Goal: Information Seeking & Learning: Learn about a topic

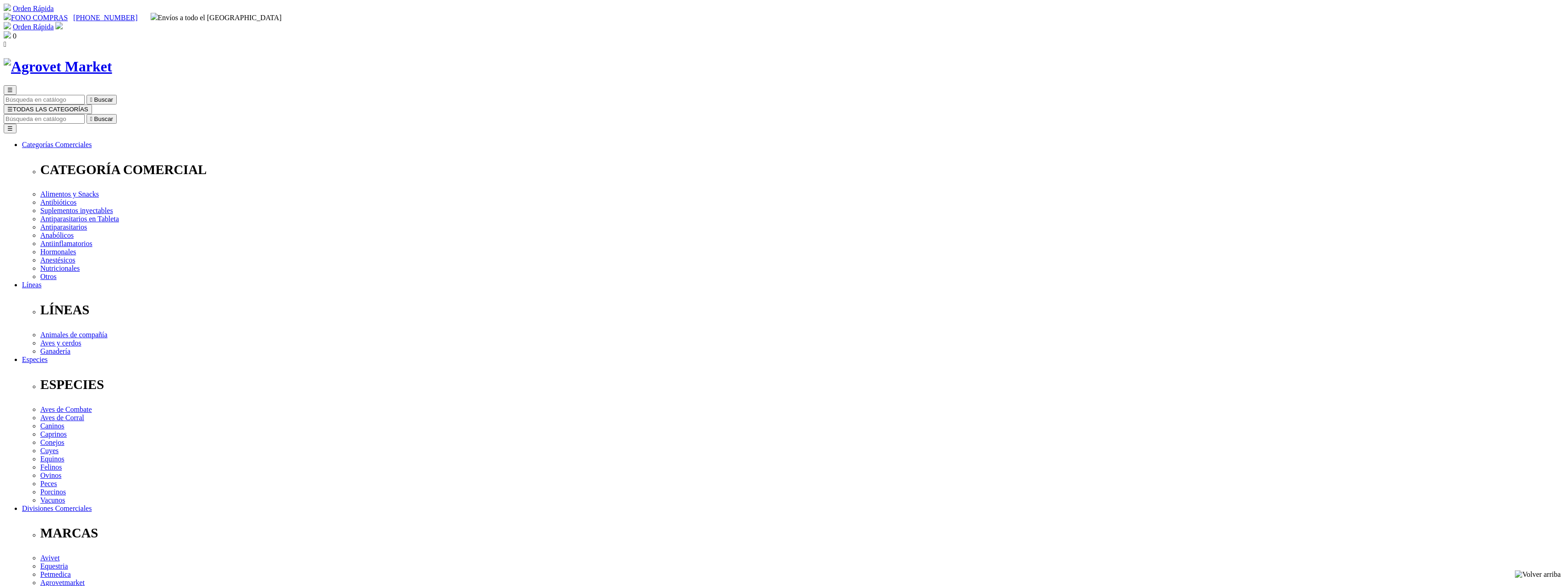
scroll to position [65, 0]
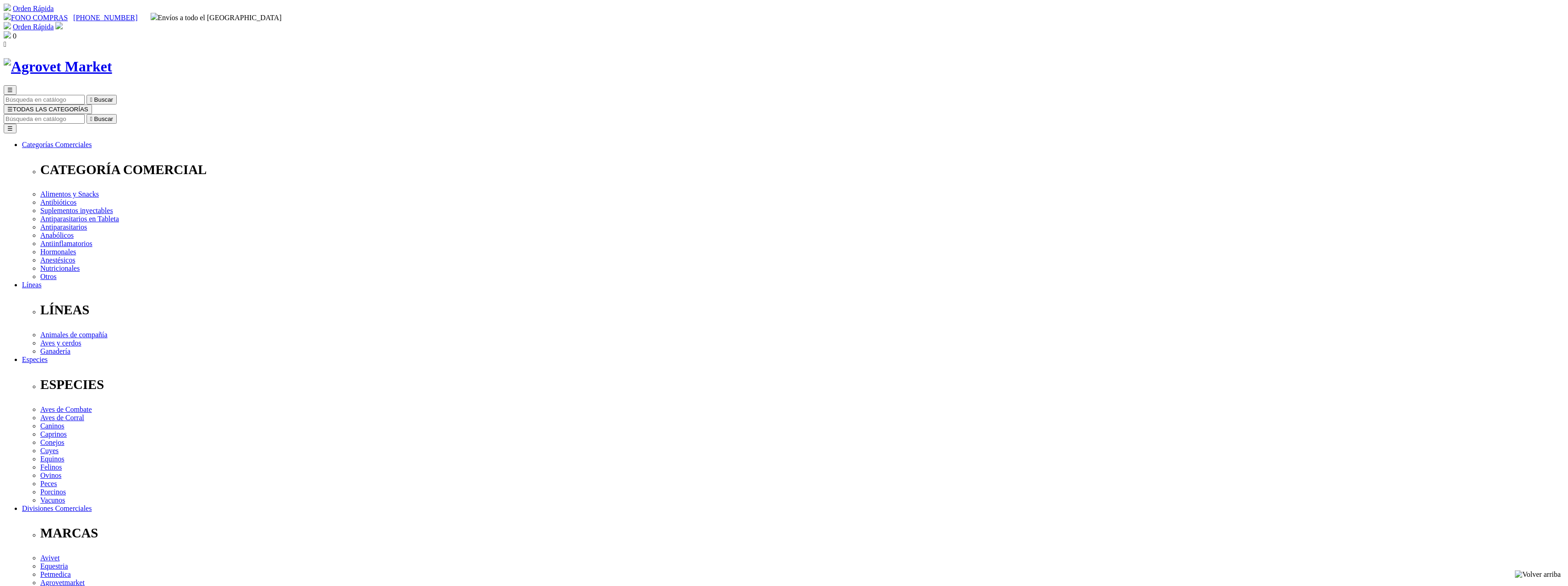
drag, startPoint x: 827, startPoint y: 119, endPoint x: 789, endPoint y: 121, distance: 38.1
copy h1 "Epiotic®"
drag, startPoint x: 791, startPoint y: 230, endPoint x: 989, endPoint y: 233, distance: 198.0
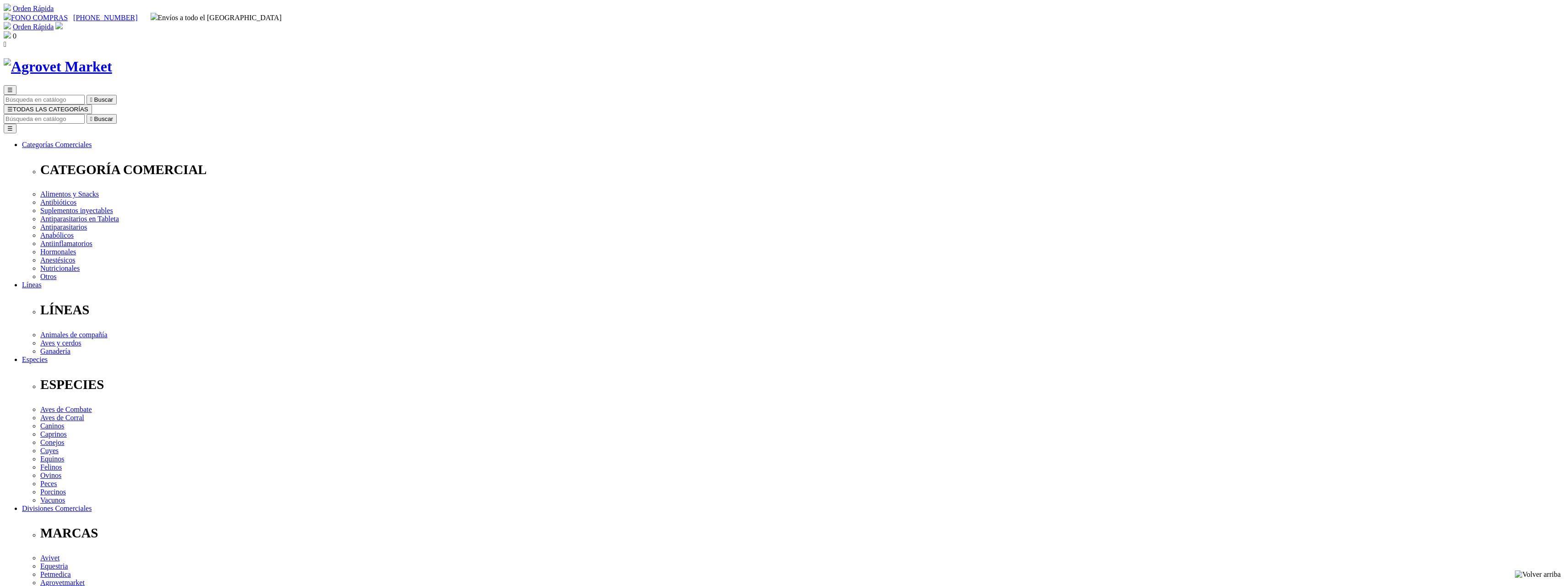
copy p "Limpiador auricular para la higiene del conducto auditivo"
drag, startPoint x: 664, startPoint y: 441, endPoint x: 771, endPoint y: 440, distance: 107.0
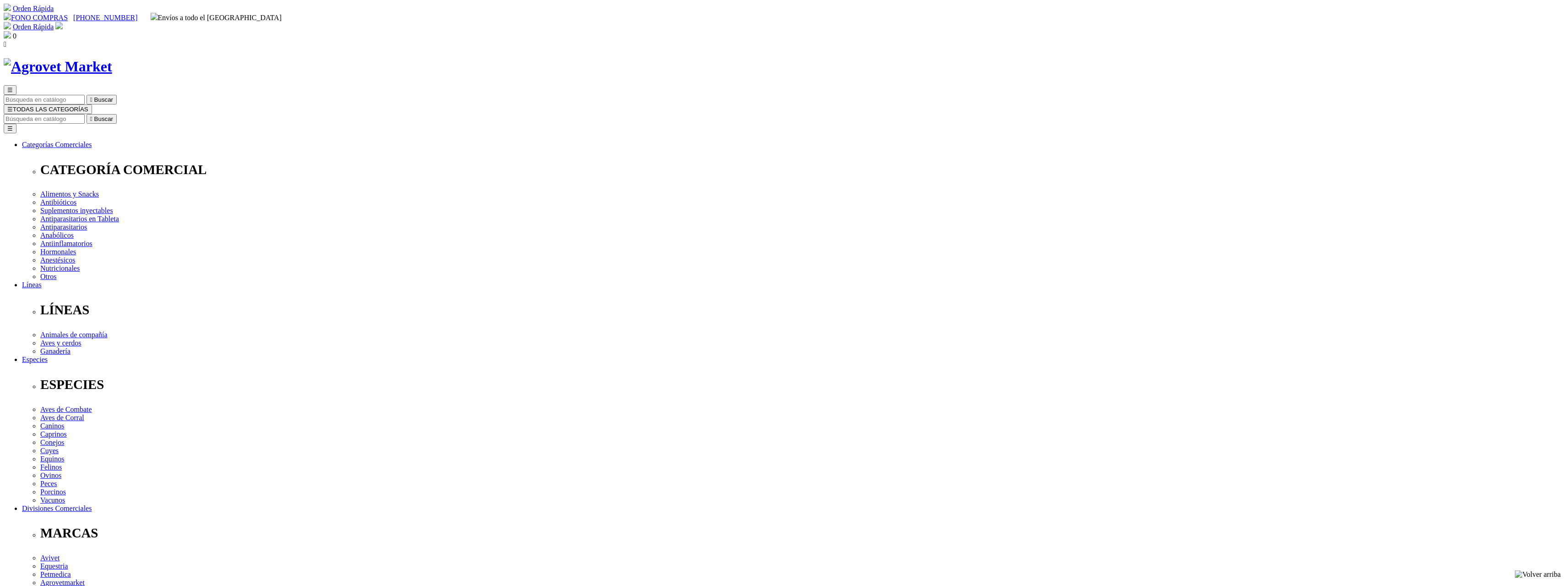
drag, startPoint x: 825, startPoint y: 121, endPoint x: 791, endPoint y: 121, distance: 34.0
copy h1 "Epiotic"
